Goal: Task Accomplishment & Management: Use online tool/utility

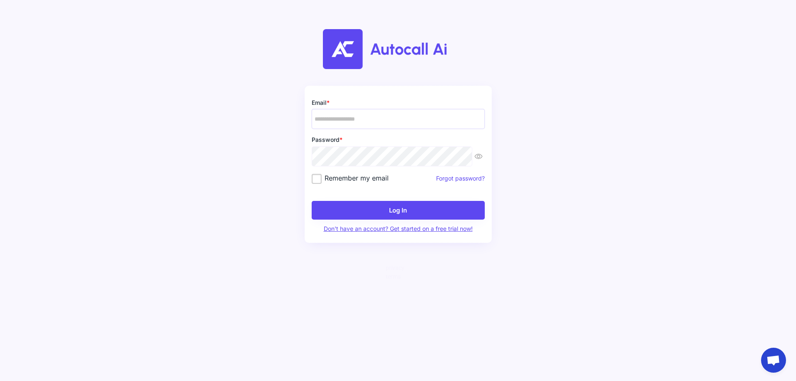
click at [355, 119] on input "email" at bounding box center [398, 119] width 173 height 20
type input "**********"
drag, startPoint x: 280, startPoint y: 168, endPoint x: 316, endPoint y: 173, distance: 36.2
click at [281, 168] on div "**********" at bounding box center [398, 190] width 796 height 381
click at [314, 180] on label "Remember my email" at bounding box center [350, 178] width 77 height 8
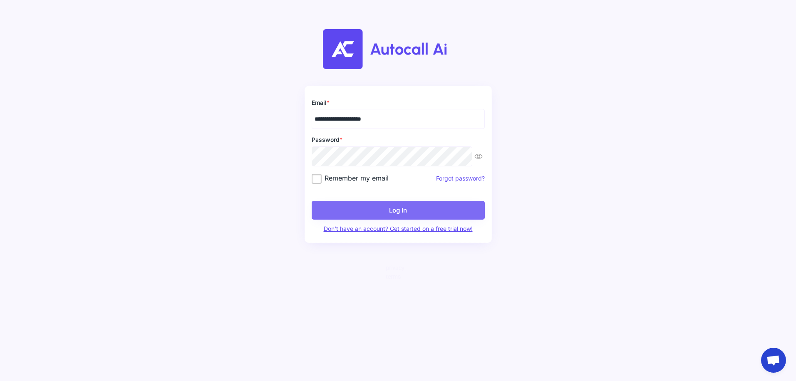
click at [357, 209] on button "Log In" at bounding box center [398, 210] width 173 height 19
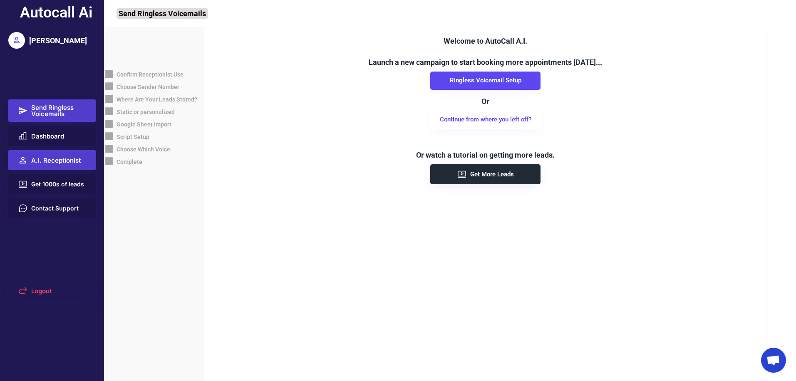
click at [62, 131] on button "Dashboard" at bounding box center [52, 136] width 89 height 20
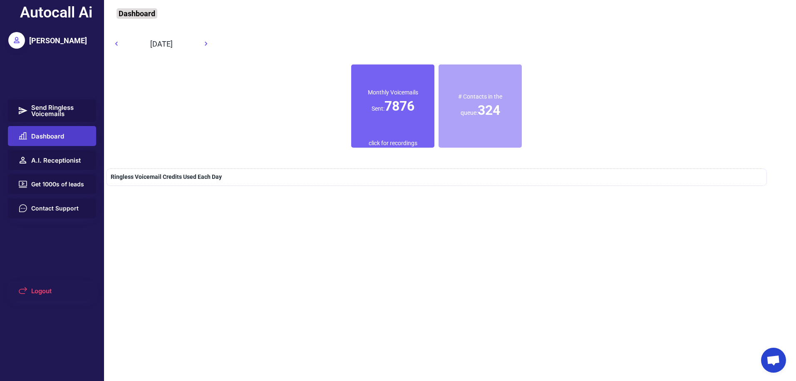
click at [373, 131] on div "Monthly Voicemails Sent: 7876" at bounding box center [392, 101] width 83 height 75
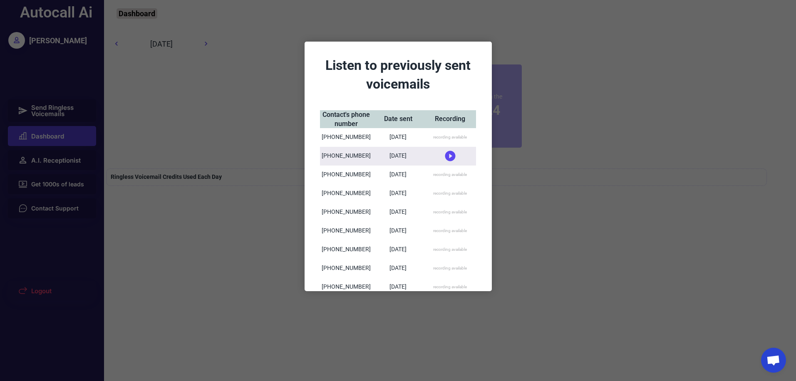
click at [262, 112] on div at bounding box center [398, 190] width 796 height 381
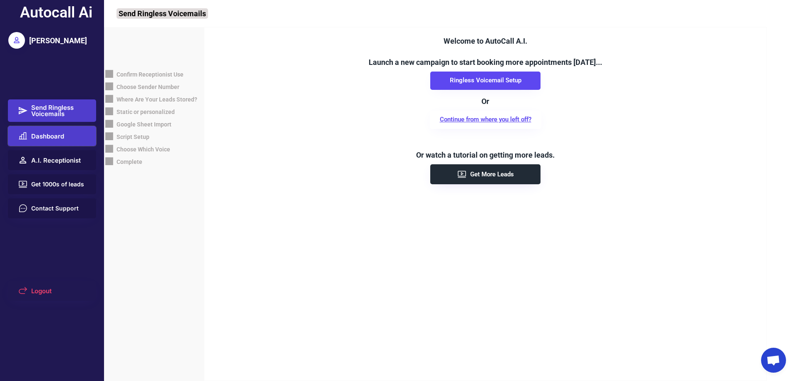
click at [55, 128] on button "Dashboard" at bounding box center [52, 136] width 89 height 20
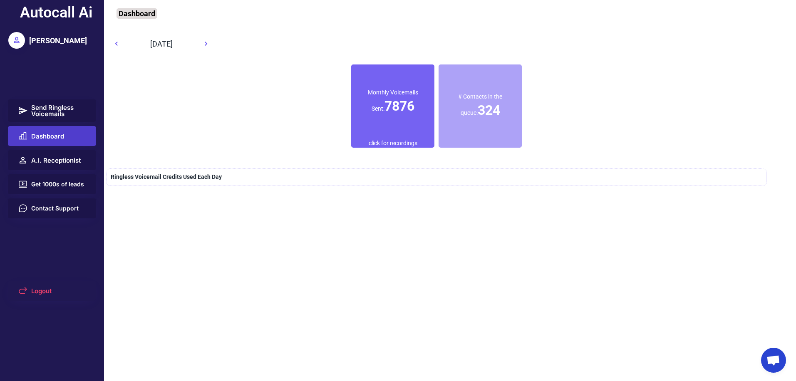
click at [119, 44] on icon at bounding box center [116, 44] width 8 height 8
click at [179, 181] on div "Ringless Voicemail Credits Used Each Day" at bounding box center [436, 176] width 661 height 17
drag, startPoint x: 180, startPoint y: 181, endPoint x: 210, endPoint y: 172, distance: 31.9
click at [191, 176] on div "Ringless Voicemail Credits Used Each Day" at bounding box center [166, 177] width 111 height 8
drag, startPoint x: 347, startPoint y: 171, endPoint x: 342, endPoint y: 169, distance: 6.0
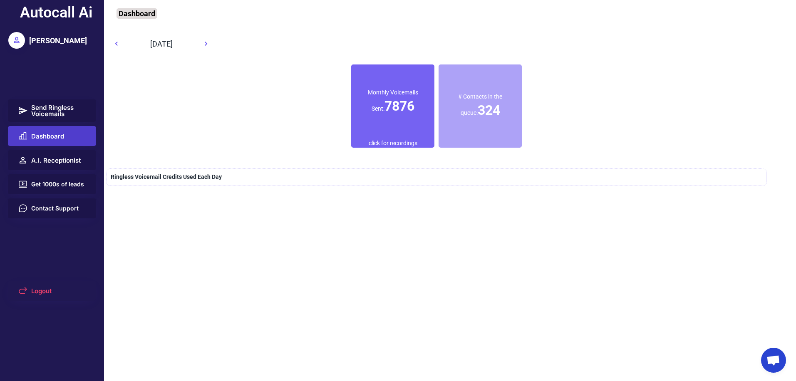
click at [346, 171] on div "Ringless Voicemail Credits Used Each Day" at bounding box center [436, 176] width 661 height 17
drag, startPoint x: 342, startPoint y: 168, endPoint x: 351, endPoint y: 155, distance: 16.2
click at [342, 168] on div "Ringless Voicemail Credits Used Each Day" at bounding box center [436, 176] width 661 height 17
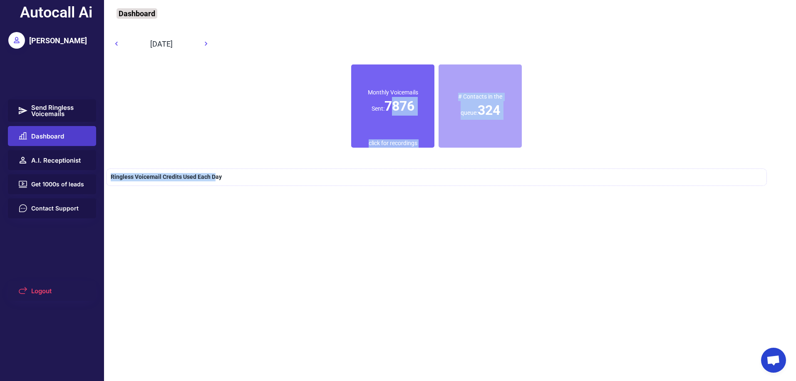
drag, startPoint x: 386, startPoint y: 114, endPoint x: 141, endPoint y: 163, distance: 250.2
click at [178, 175] on div "Dashboard Confirm Receptionist Use Choose Sender Number Where Are Your Leads St…" at bounding box center [437, 190] width 667 height 381
click at [75, 151] on button "A.I. Receptionist" at bounding box center [52, 160] width 89 height 20
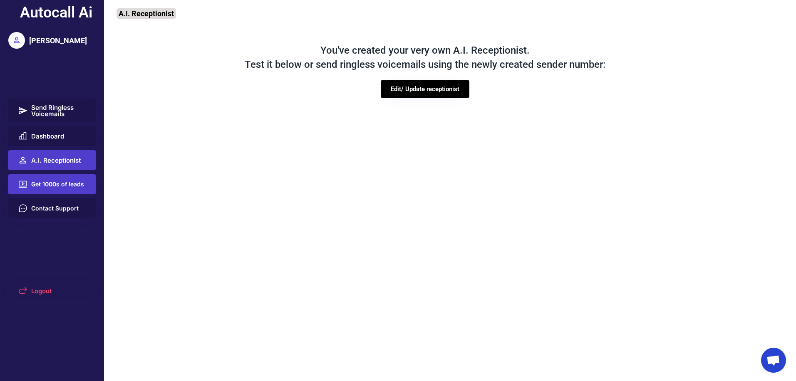
click at [67, 179] on button "Get 1000s of leads" at bounding box center [52, 184] width 89 height 20
